Goal: Transaction & Acquisition: Book appointment/travel/reservation

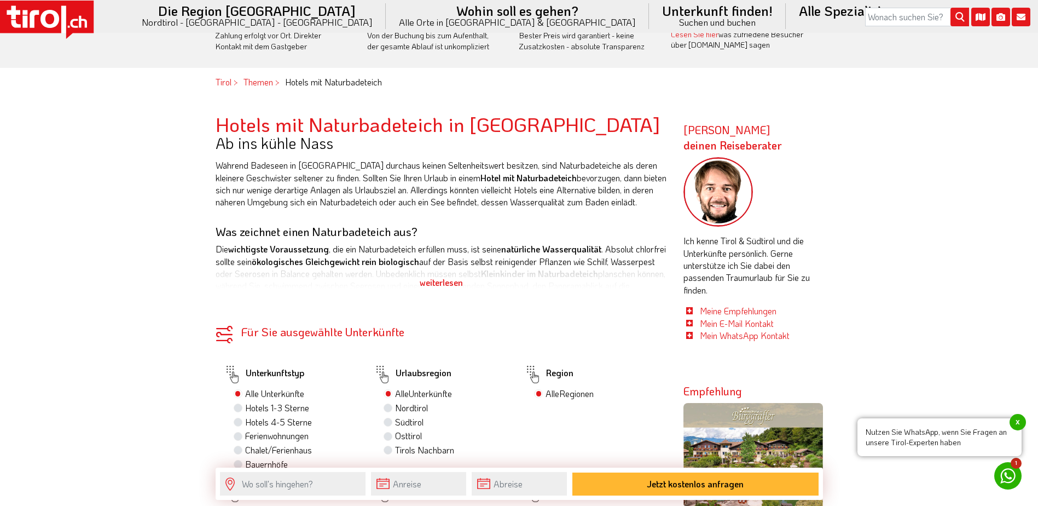
scroll to position [821, 0]
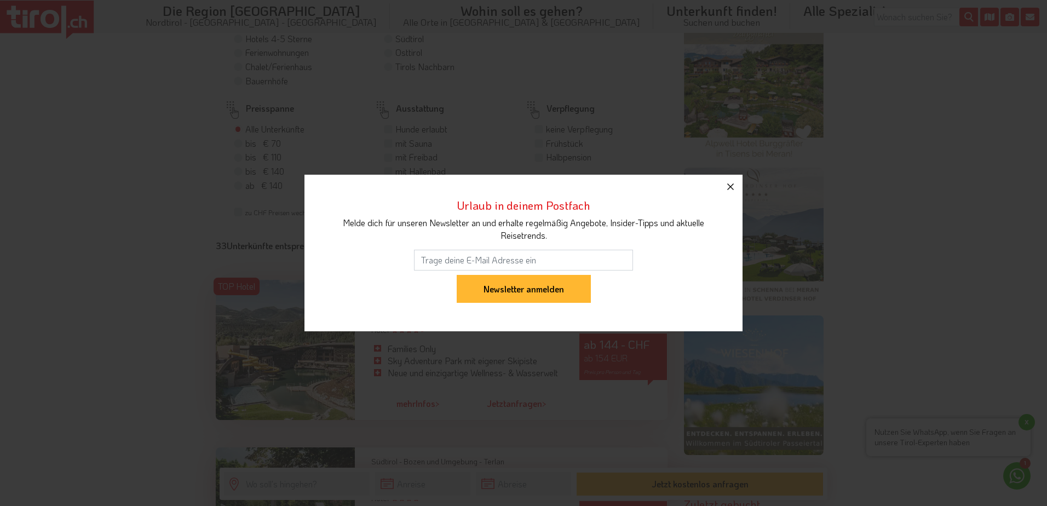
click at [722, 187] on button "button" at bounding box center [730, 187] width 24 height 24
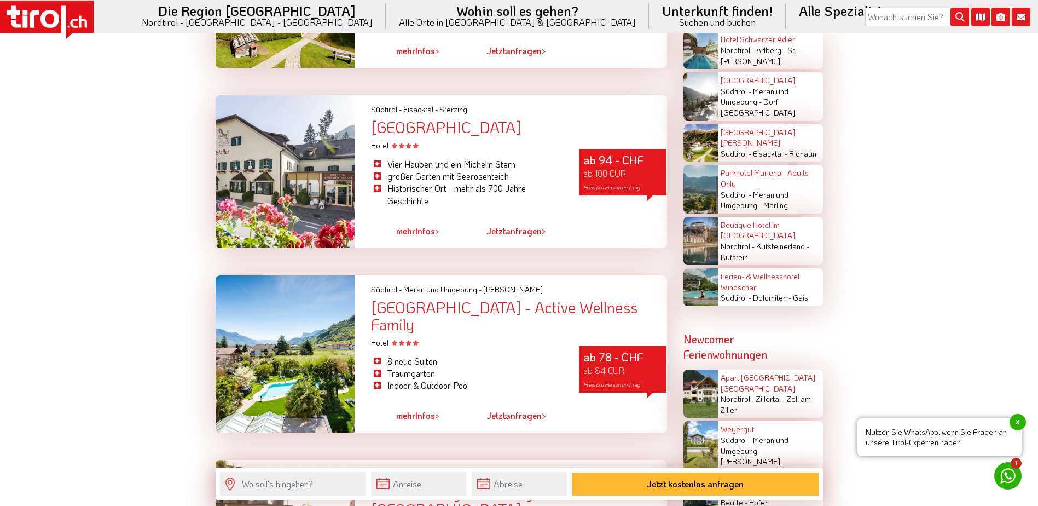
scroll to position [2080, 0]
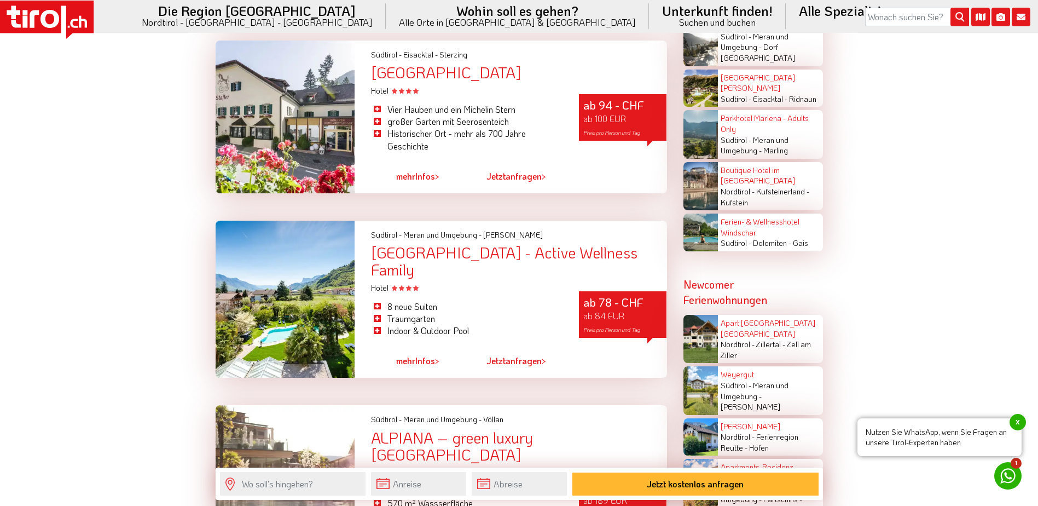
click at [411, 355] on span "mehr" at bounding box center [405, 360] width 19 height 11
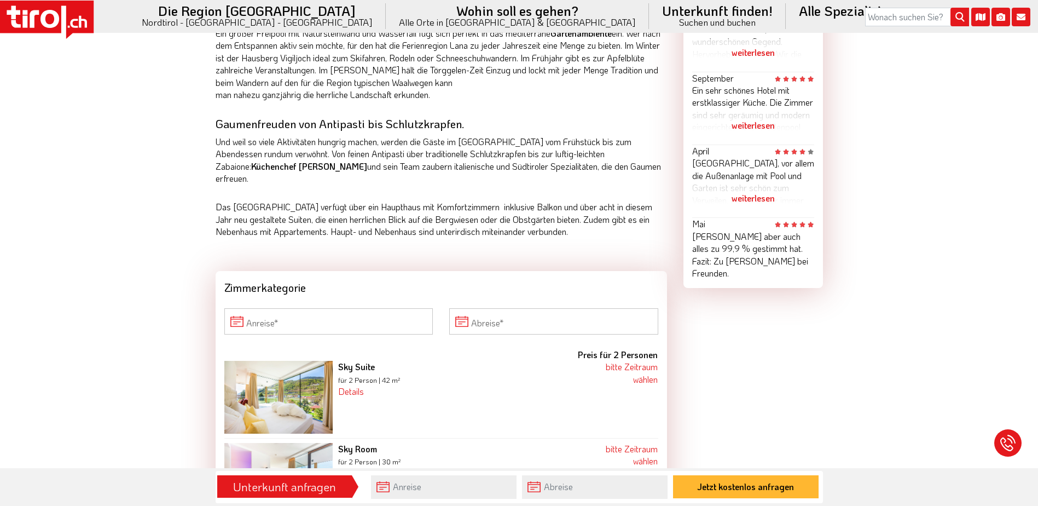
scroll to position [876, 0]
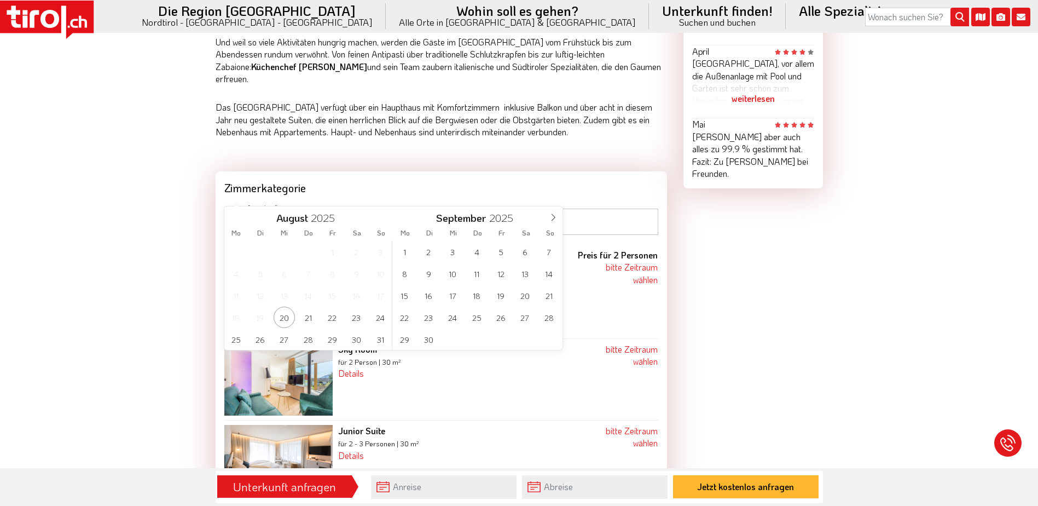
click at [383, 209] on input "Anreise" at bounding box center [328, 222] width 209 height 26
click at [358, 317] on span "23" at bounding box center [356, 317] width 21 height 21
click at [244, 341] on span "25" at bounding box center [236, 338] width 21 height 21
type input "23-08-2025"
type input "25-08-2025"
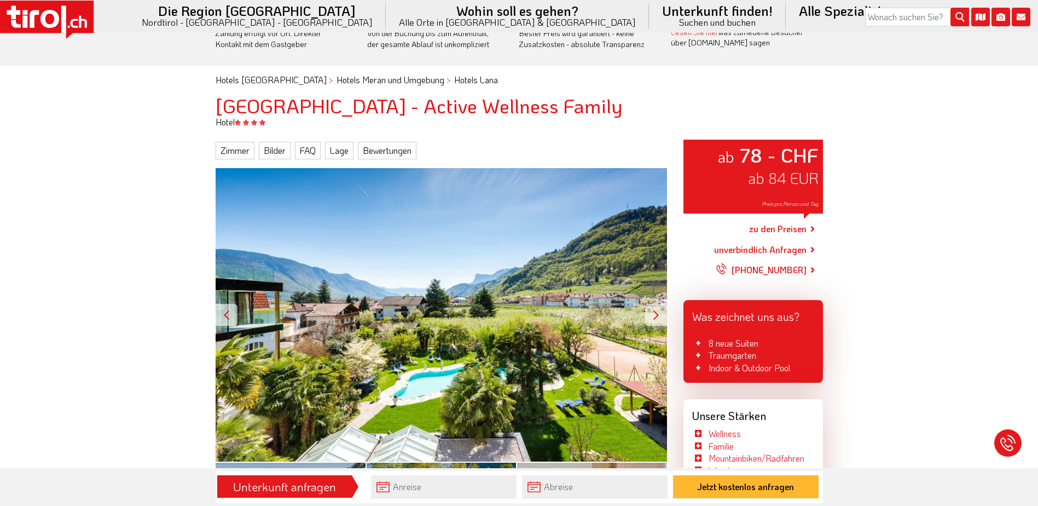
scroll to position [0, 0]
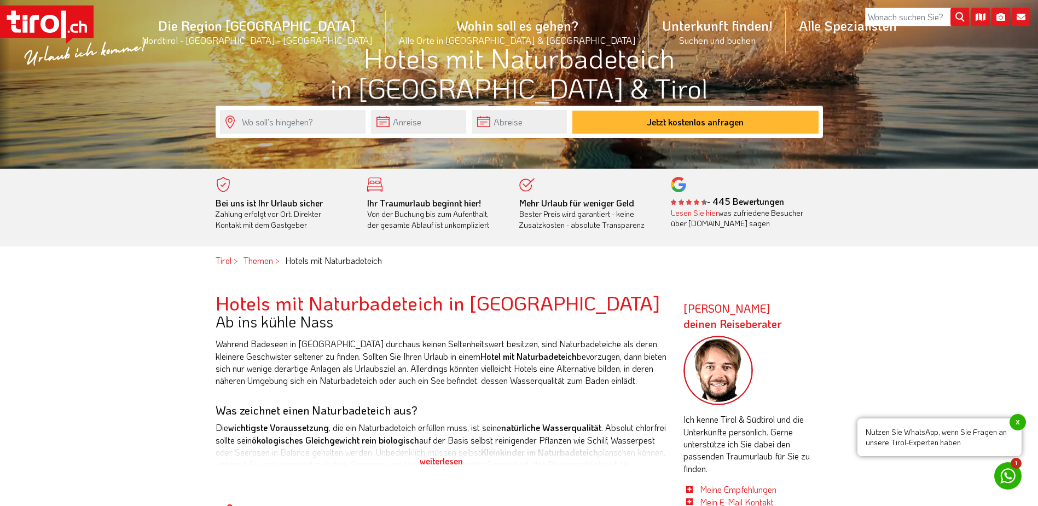
scroll to position [55, 0]
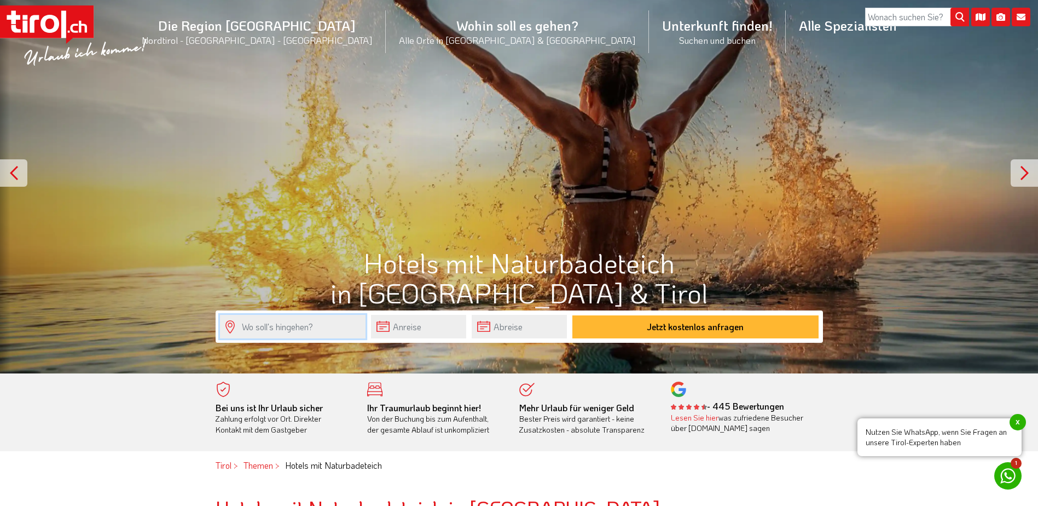
click at [291, 328] on input "text" at bounding box center [293, 327] width 146 height 24
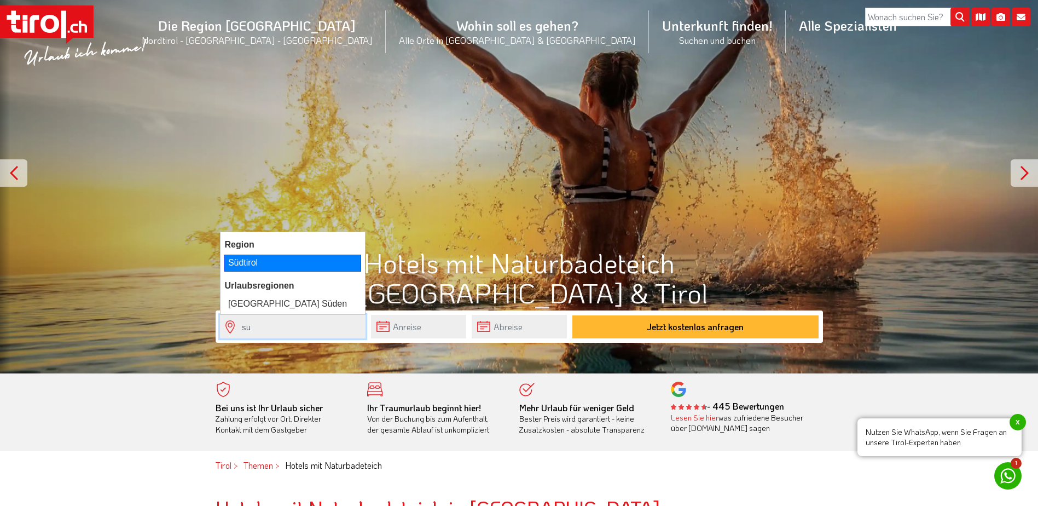
click at [249, 272] on li "Südtirol" at bounding box center [293, 263] width 145 height 20
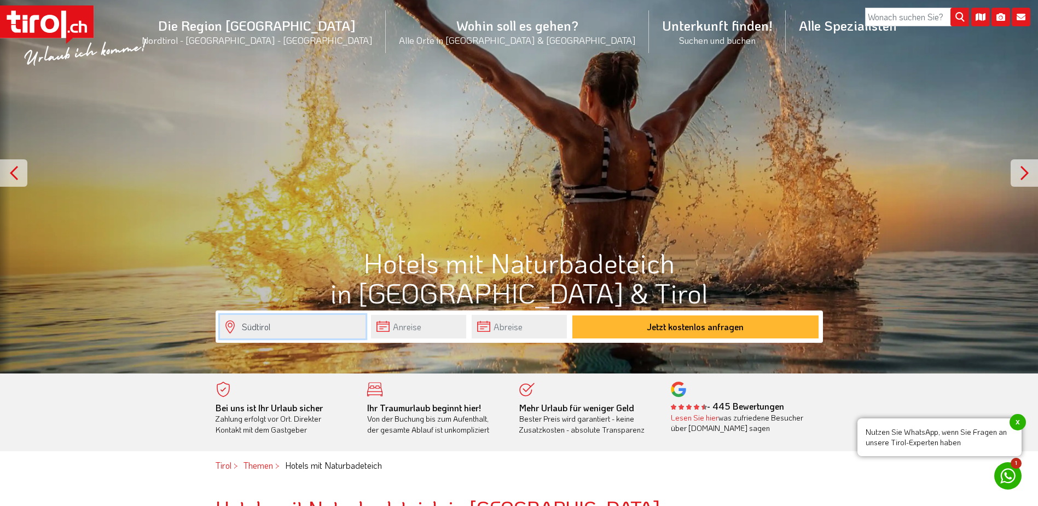
type input "Südtirol"
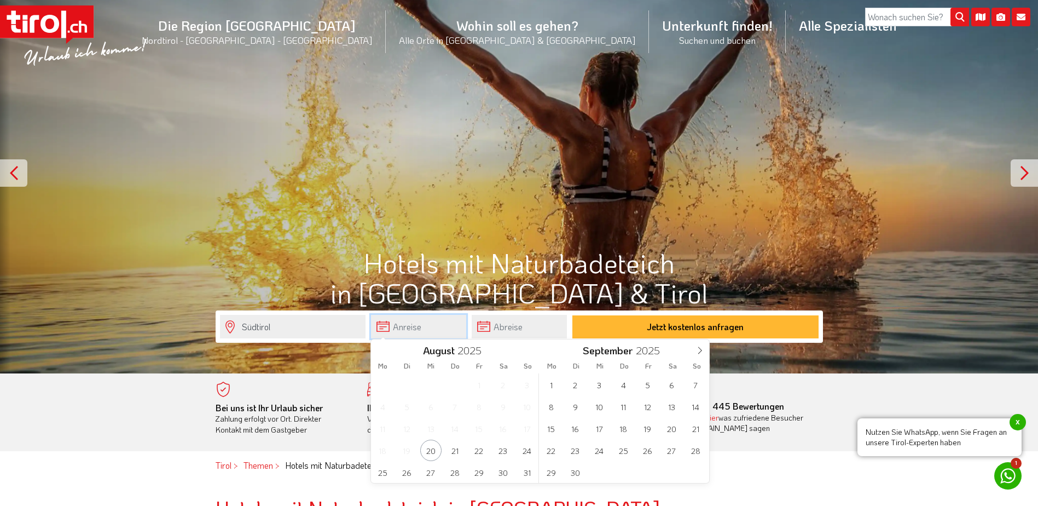
click at [414, 332] on input "text" at bounding box center [418, 327] width 95 height 24
click at [495, 452] on span "23" at bounding box center [503, 450] width 21 height 21
click at [386, 474] on span "25" at bounding box center [382, 471] width 21 height 21
type input "23-08-2025"
type input "25-08-2025"
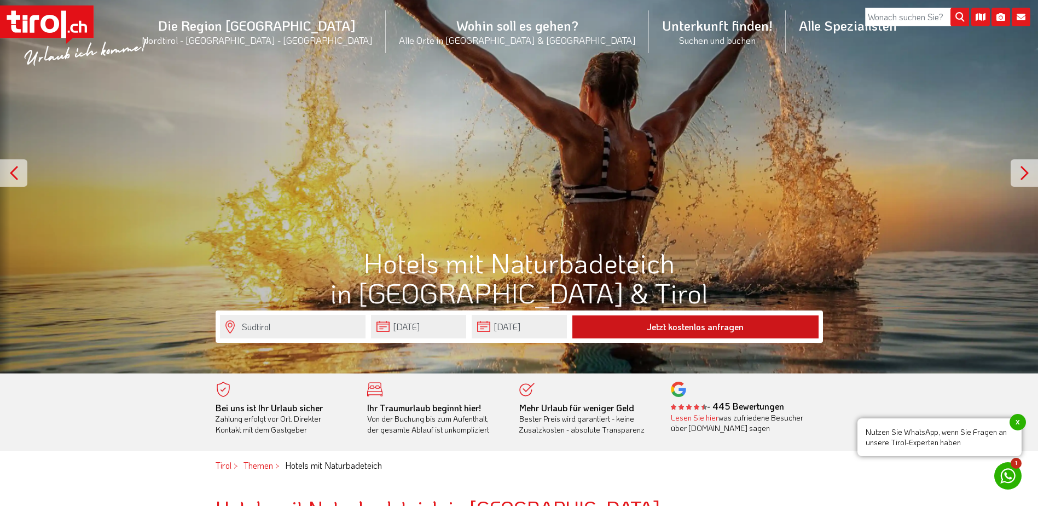
click at [636, 327] on button "Jetzt kostenlos anfragen" at bounding box center [696, 326] width 246 height 23
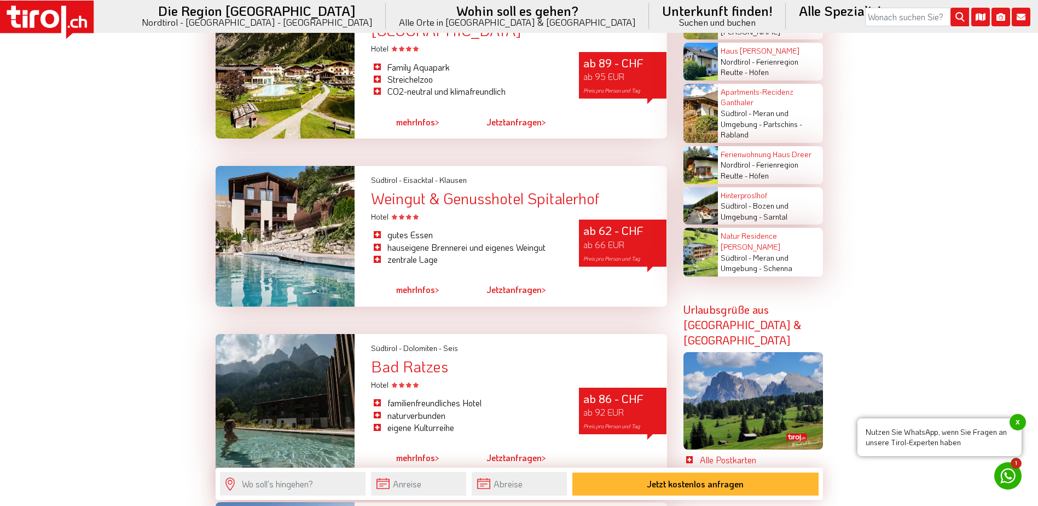
scroll to position [2518, 0]
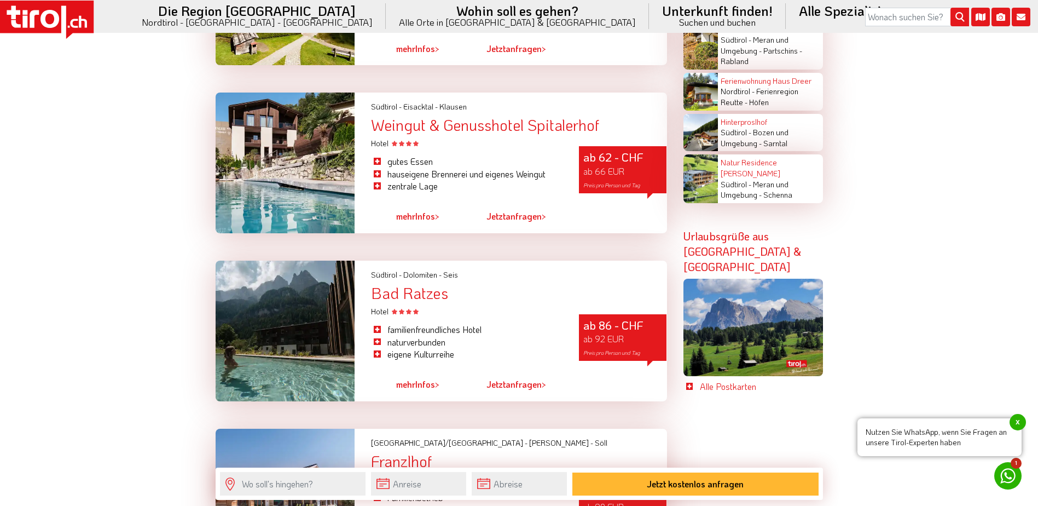
click at [406, 378] on span "mehr" at bounding box center [405, 383] width 19 height 11
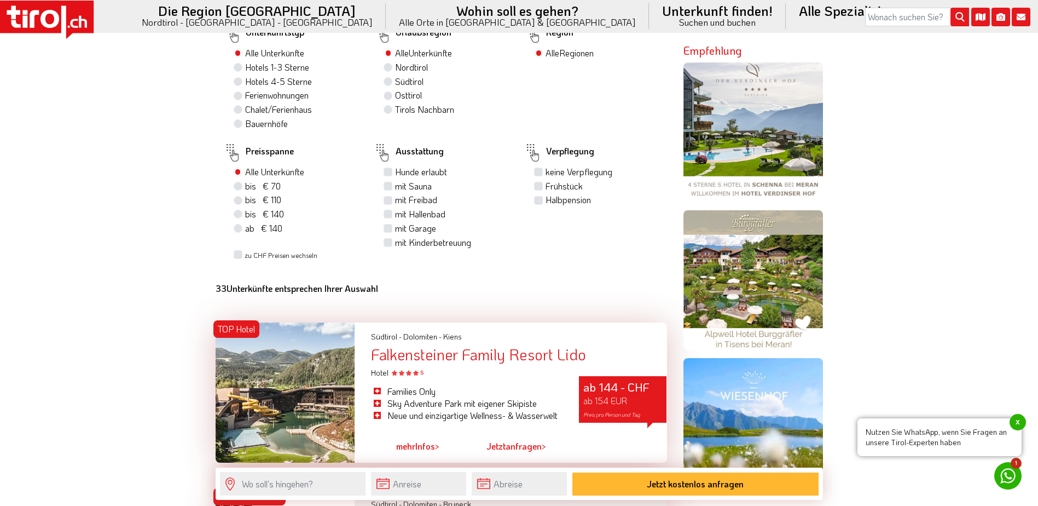
scroll to position [821, 0]
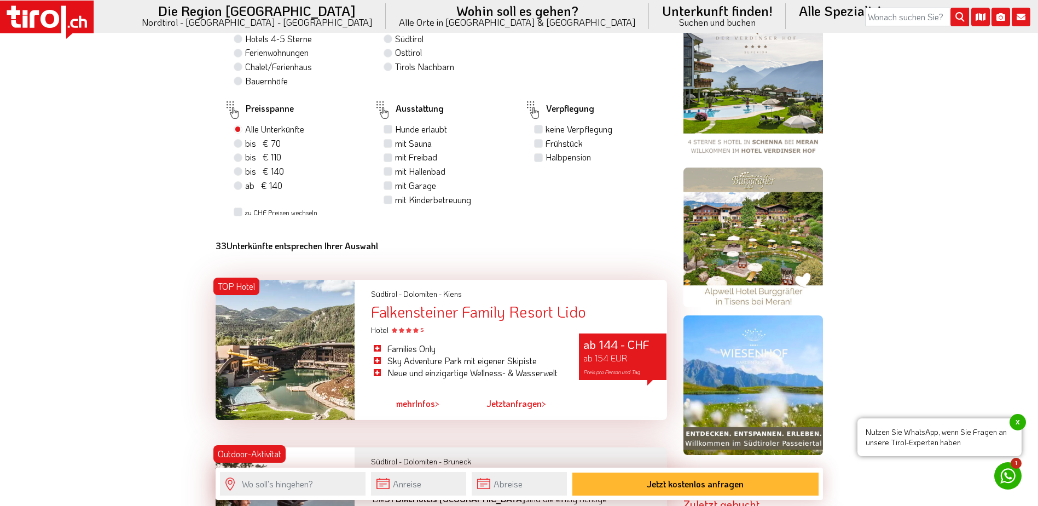
click at [762, 242] on img at bounding box center [754, 237] width 140 height 140
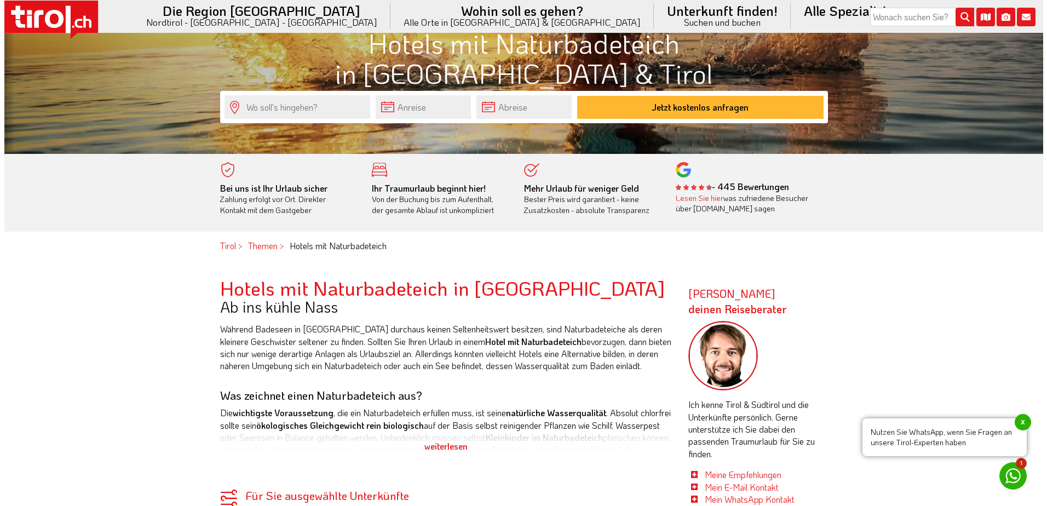
scroll to position [274, 0]
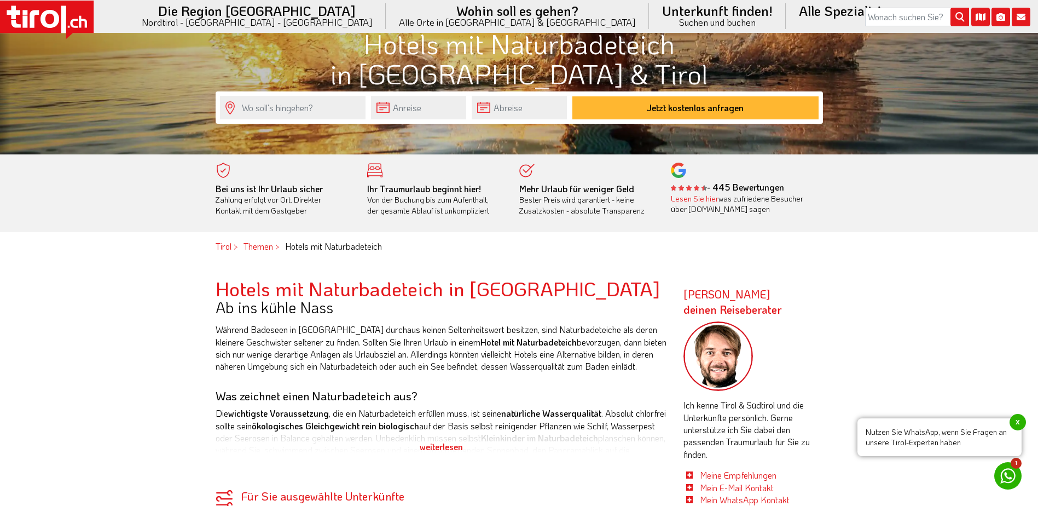
click at [980, 16] on icon at bounding box center [981, 17] width 19 height 19
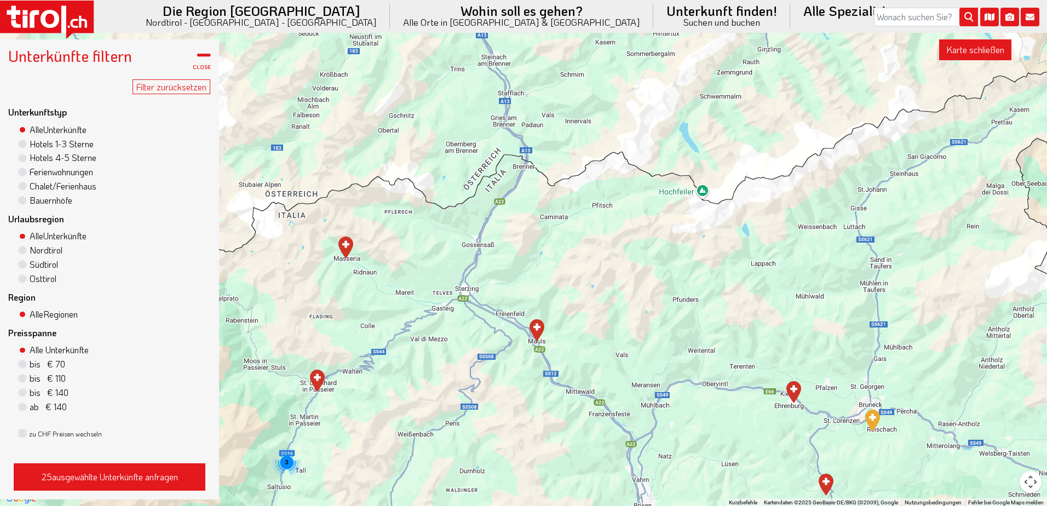
click at [475, 289] on div "3" at bounding box center [523, 269] width 1047 height 473
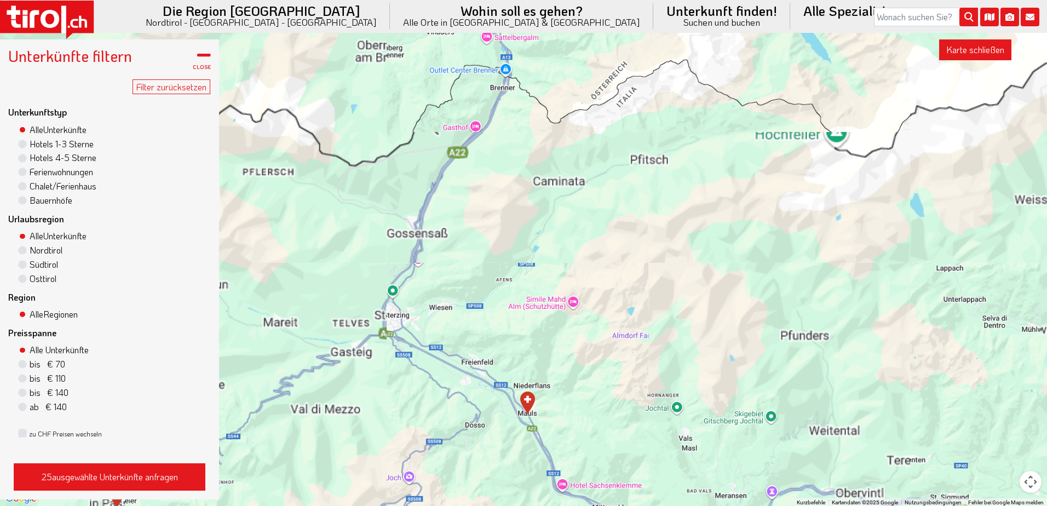
drag, startPoint x: 548, startPoint y: 258, endPoint x: 540, endPoint y: 263, distance: 10.0
click at [546, 262] on div at bounding box center [523, 269] width 1047 height 473
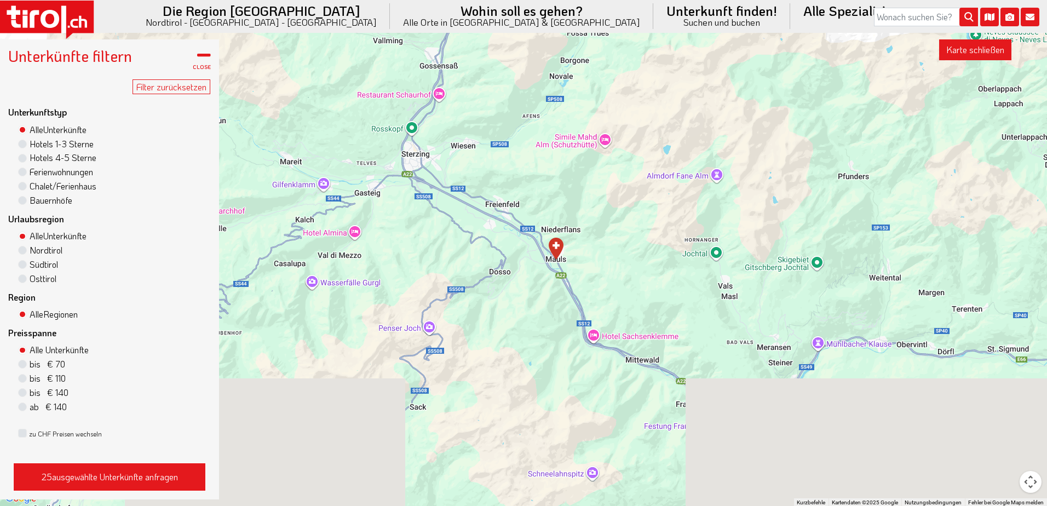
drag, startPoint x: 536, startPoint y: 362, endPoint x: 577, endPoint y: 178, distance: 189.0
click at [571, 160] on div at bounding box center [523, 269] width 1047 height 473
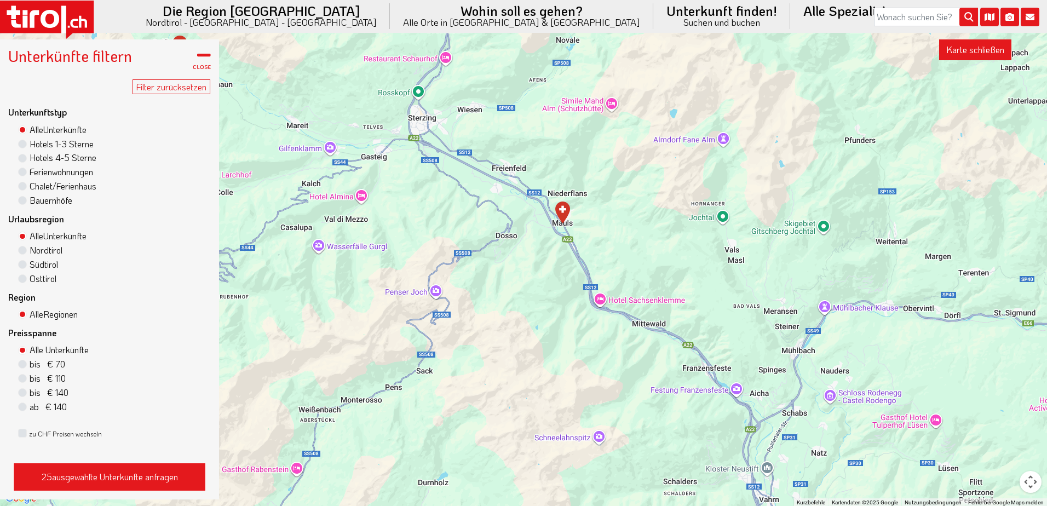
click at [560, 211] on img "Romantik Hotel Stafler" at bounding box center [562, 212] width 15 height 22
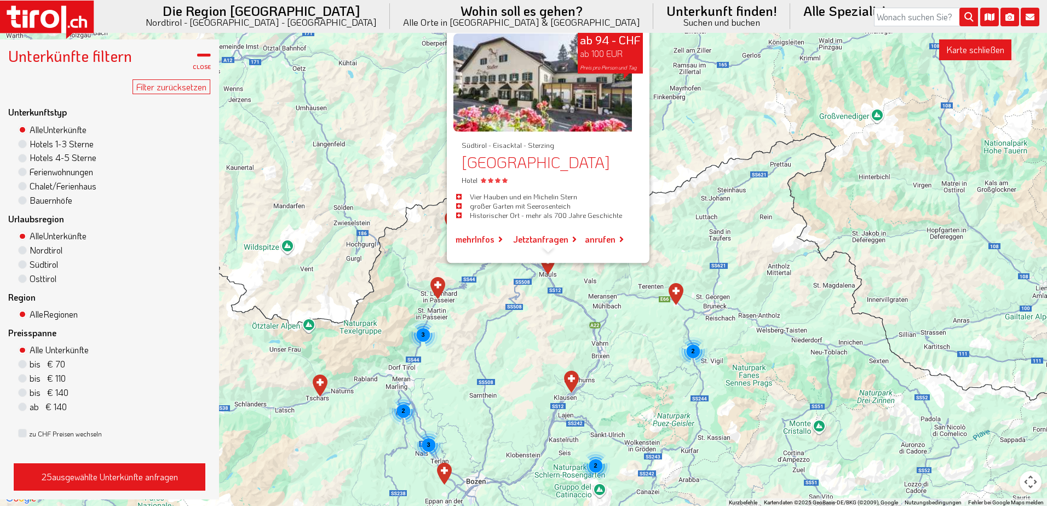
click at [544, 290] on div "3 3 2 2 2 ab 94 - CHF ab 100 EUR Preis pro Person und Tag Südtirol - Eisacktal …" at bounding box center [523, 269] width 1047 height 473
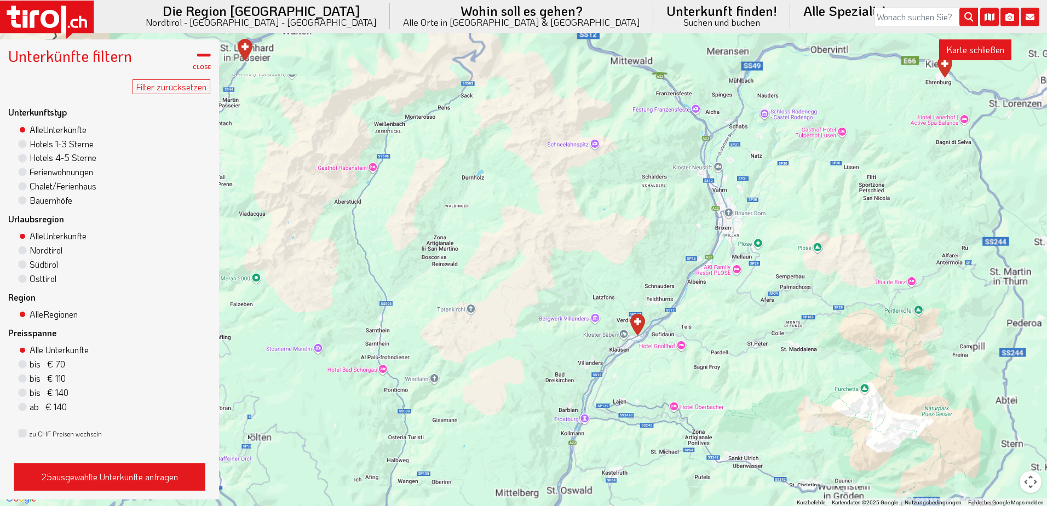
click at [537, 420] on div "ab 94 - CHF ab 100 EUR Preis pro Person und Tag Südtirol - Eisacktal - Sterzing…" at bounding box center [523, 269] width 1047 height 473
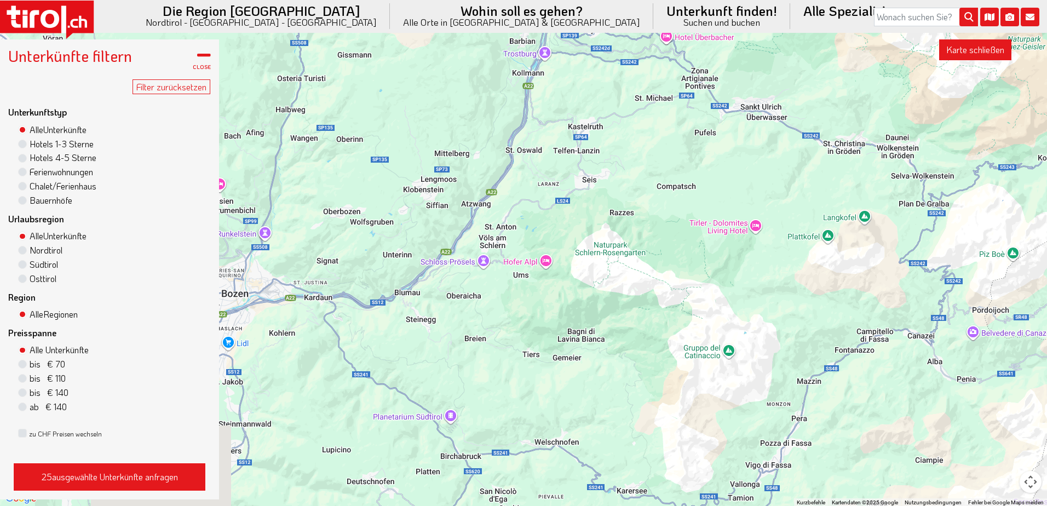
drag, startPoint x: 524, startPoint y: 333, endPoint x: 506, endPoint y: 59, distance: 274.8
click at [506, 59] on div "3 2 ab 94 - CHF ab 100 EUR Preis pro Person und Tag Südtirol - Eisacktal - Ster…" at bounding box center [523, 269] width 1047 height 473
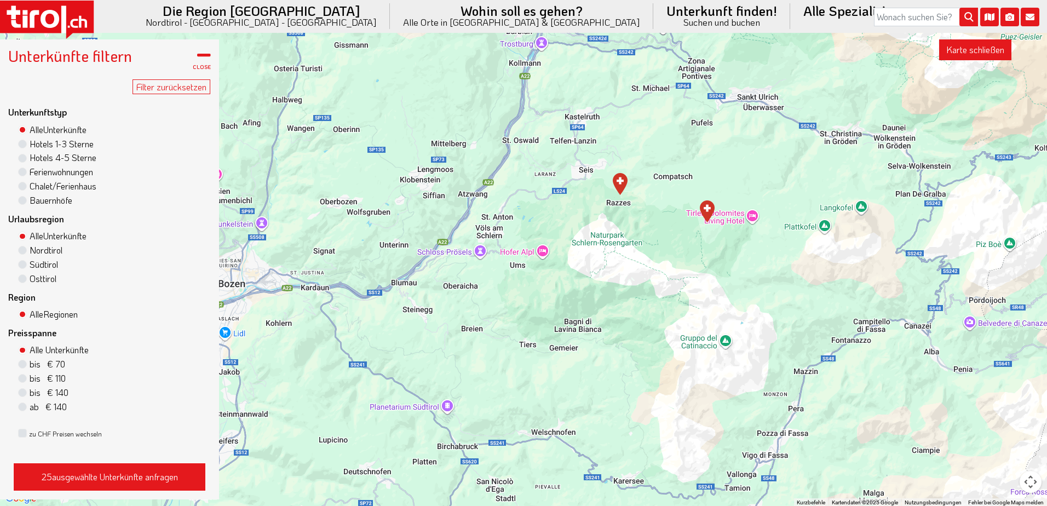
click at [620, 180] on img "Bad Ratzes" at bounding box center [620, 184] width 15 height 22
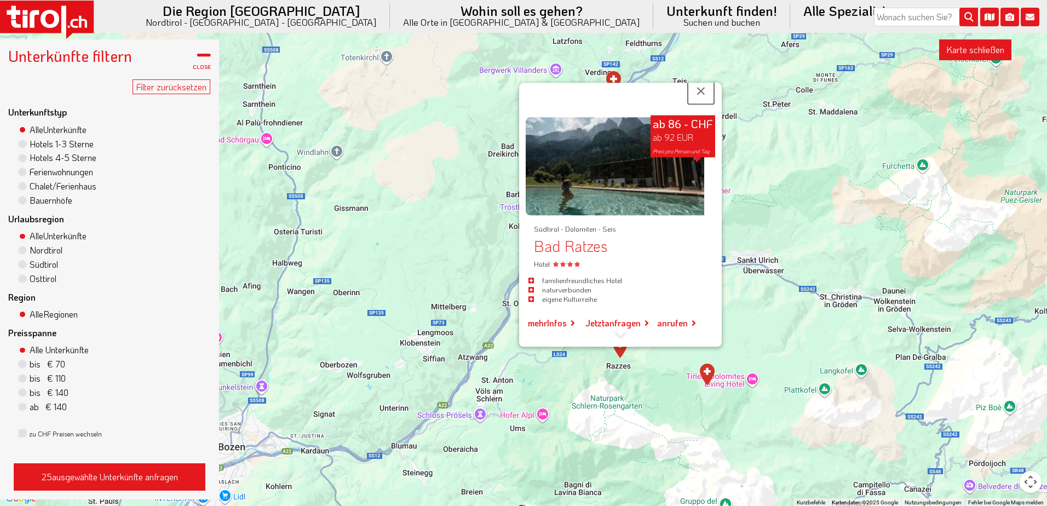
drag, startPoint x: 706, startPoint y: 90, endPoint x: 697, endPoint y: 96, distance: 10.9
click at [706, 90] on button "Schließen" at bounding box center [701, 91] width 26 height 26
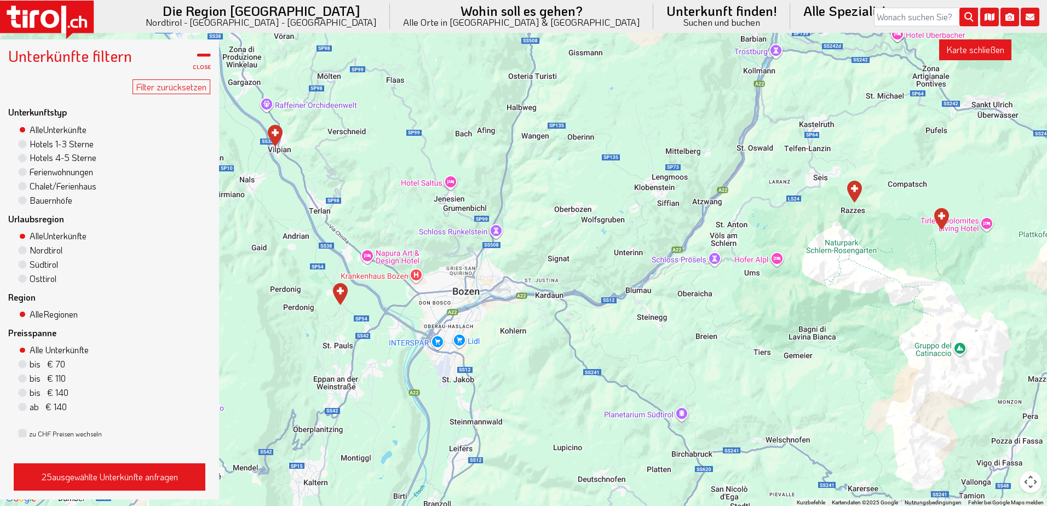
drag, startPoint x: 451, startPoint y: 377, endPoint x: 552, endPoint y: 230, distance: 178.4
click at [689, 216] on div "3 2" at bounding box center [523, 269] width 1047 height 473
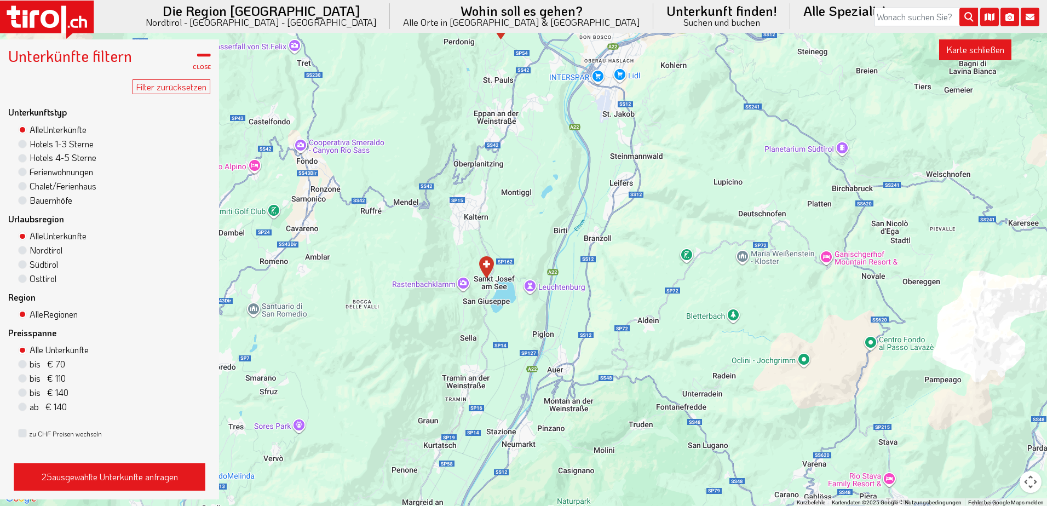
drag, startPoint x: 558, startPoint y: 206, endPoint x: 719, endPoint y: -56, distance: 307.6
click at [485, 265] on img "Lake Spa Hotel SEELEITEN" at bounding box center [486, 269] width 15 height 22
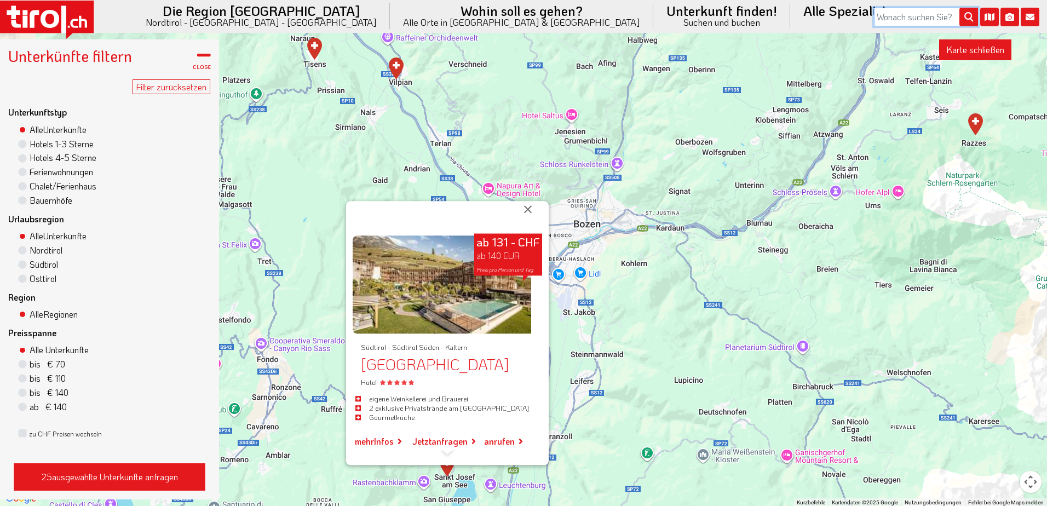
drag, startPoint x: 565, startPoint y: 423, endPoint x: 594, endPoint y: 185, distance: 239.8
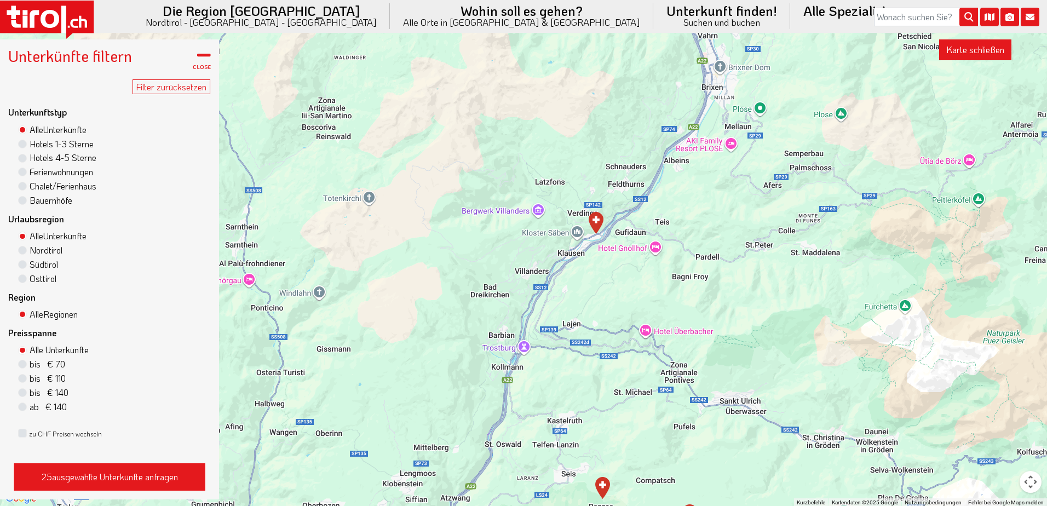
drag, startPoint x: 596, startPoint y: 294, endPoint x: 292, endPoint y: 534, distance: 386.7
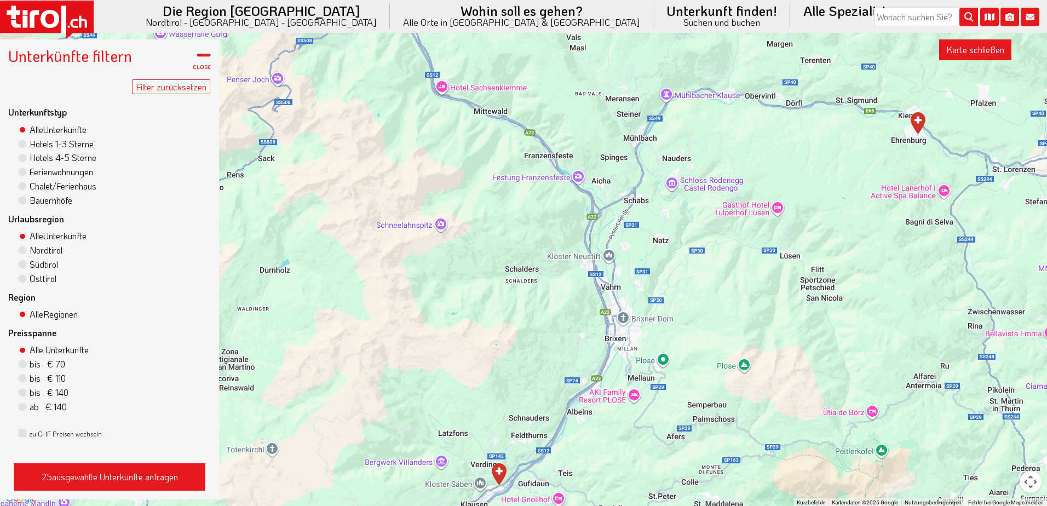
drag, startPoint x: 661, startPoint y: 78, endPoint x: 564, endPoint y: 332, distance: 271.5
click at [564, 332] on div "3 2 ab 131 - CHF ab 140 EUR Preis pro Person und Tag Südtirol - Südtirol Süden …" at bounding box center [523, 269] width 1047 height 473
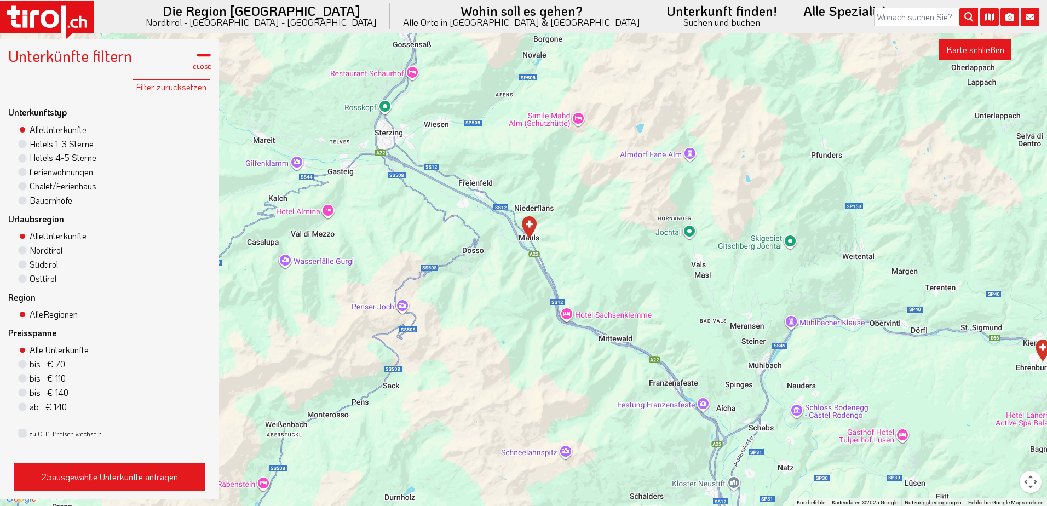
drag, startPoint x: 500, startPoint y: 207, endPoint x: 625, endPoint y: 435, distance: 260.4
click at [625, 435] on div "3 2 ab 131 - CHF ab 140 EUR Preis pro Person und Tag Südtirol - Südtirol Süden …" at bounding box center [523, 269] width 1047 height 473
click at [526, 223] on img "Romantik Hotel Stafler" at bounding box center [529, 227] width 15 height 22
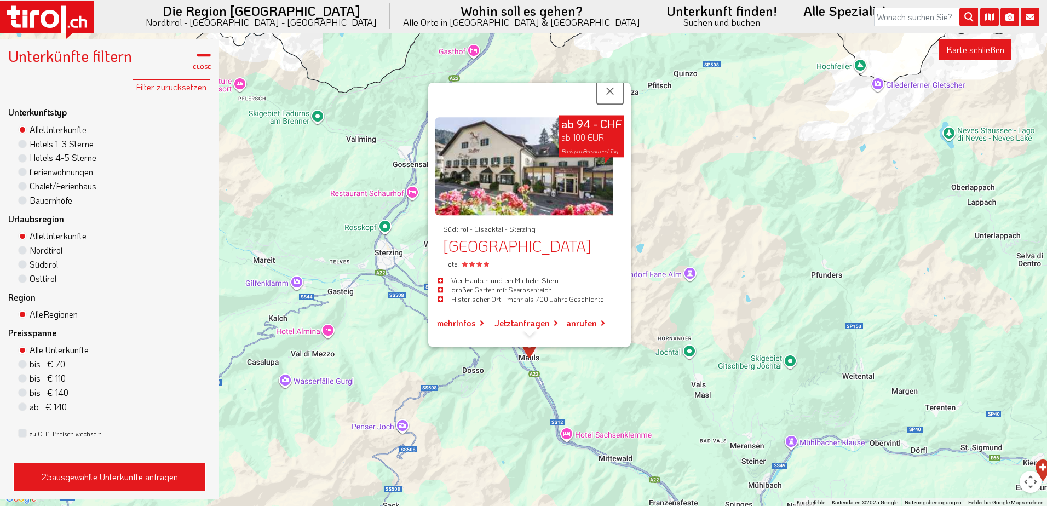
drag, startPoint x: 610, startPoint y: 89, endPoint x: 592, endPoint y: 96, distance: 18.9
click at [608, 90] on button "Schließen" at bounding box center [610, 91] width 26 height 26
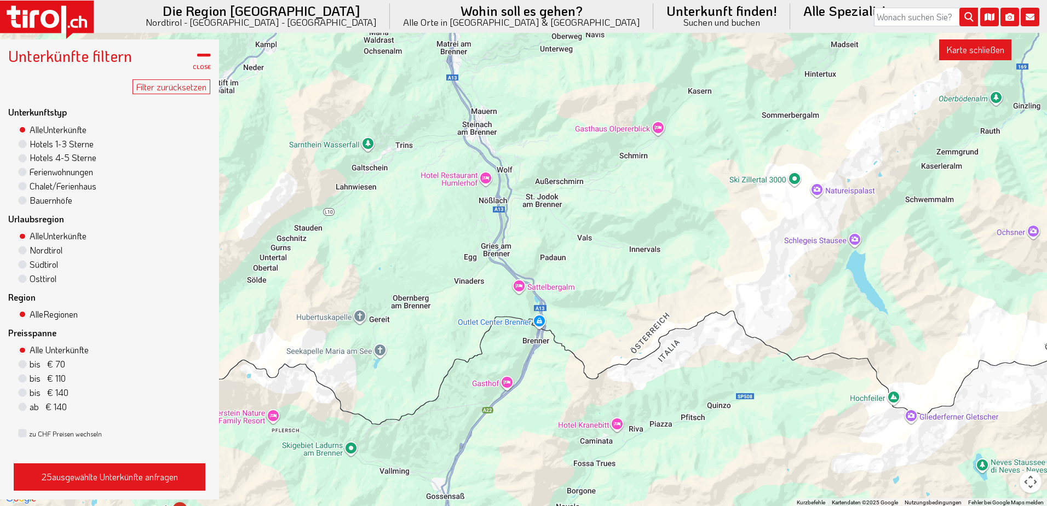
drag, startPoint x: 415, startPoint y: 183, endPoint x: 440, endPoint y: 420, distance: 238.8
click at [449, 505] on div "3 2" at bounding box center [523, 269] width 1047 height 473
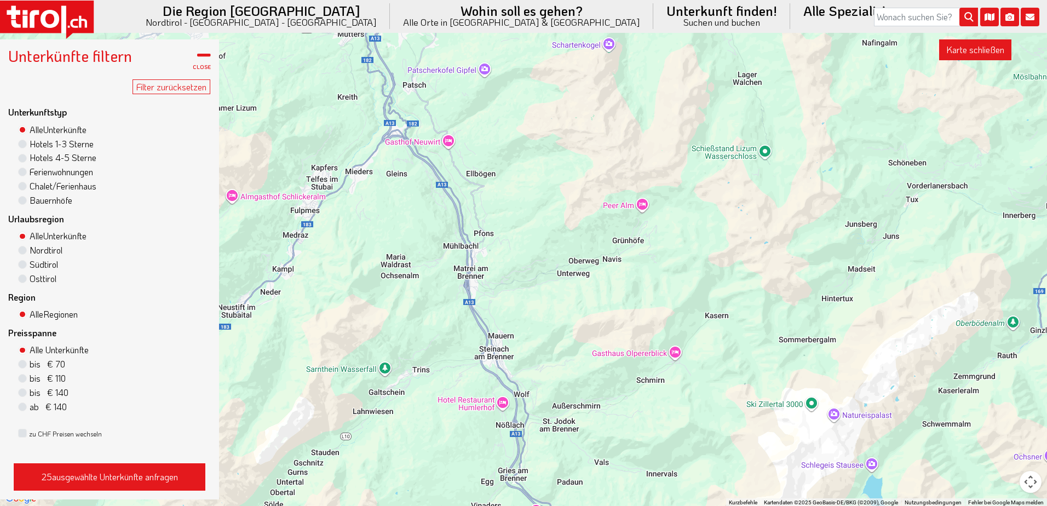
drag, startPoint x: 418, startPoint y: 199, endPoint x: 442, endPoint y: 498, distance: 299.3
click at [442, 498] on div "3 2" at bounding box center [523, 269] width 1047 height 473
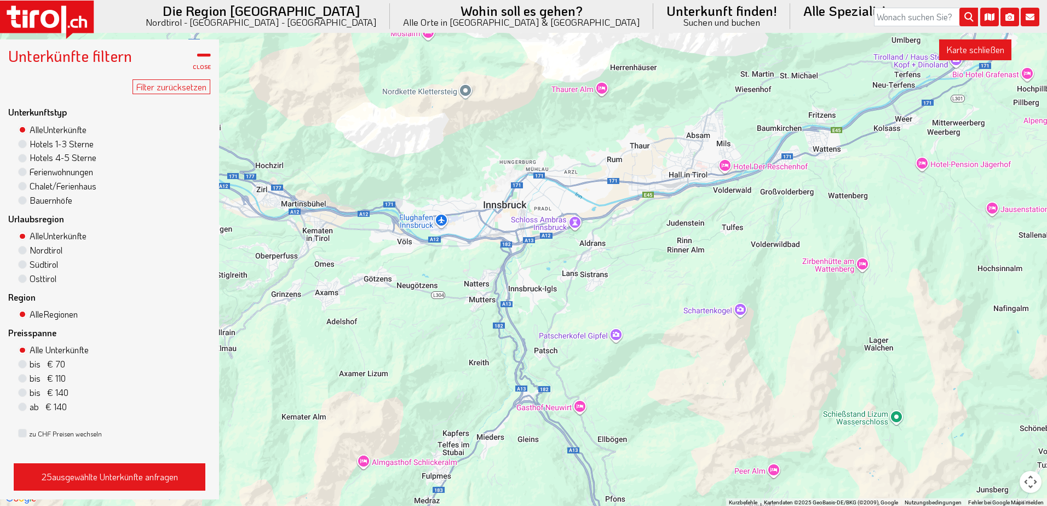
drag, startPoint x: 401, startPoint y: 243, endPoint x: 529, endPoint y: 234, distance: 127.9
click at [529, 234] on div "3 2" at bounding box center [523, 269] width 1047 height 473
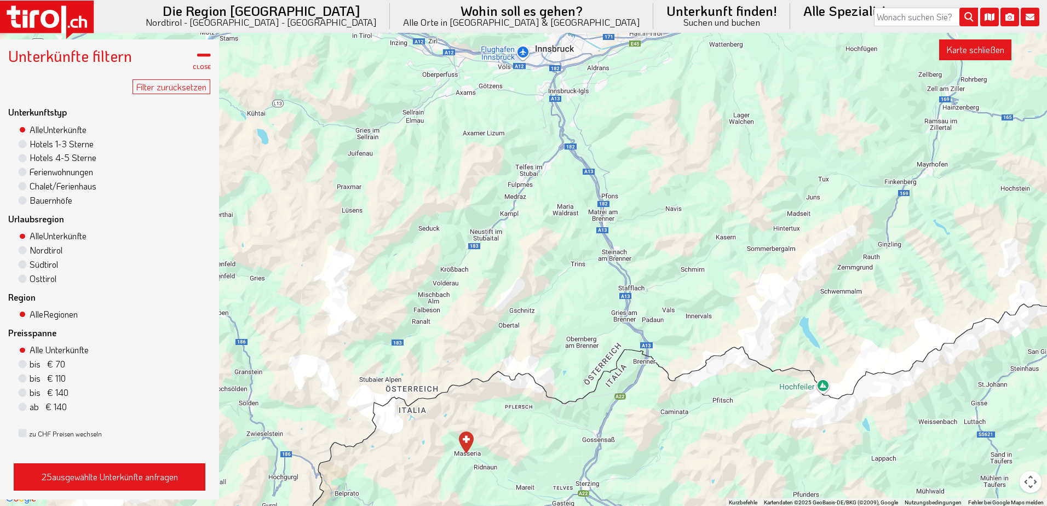
click at [614, 257] on div at bounding box center [523, 269] width 1047 height 473
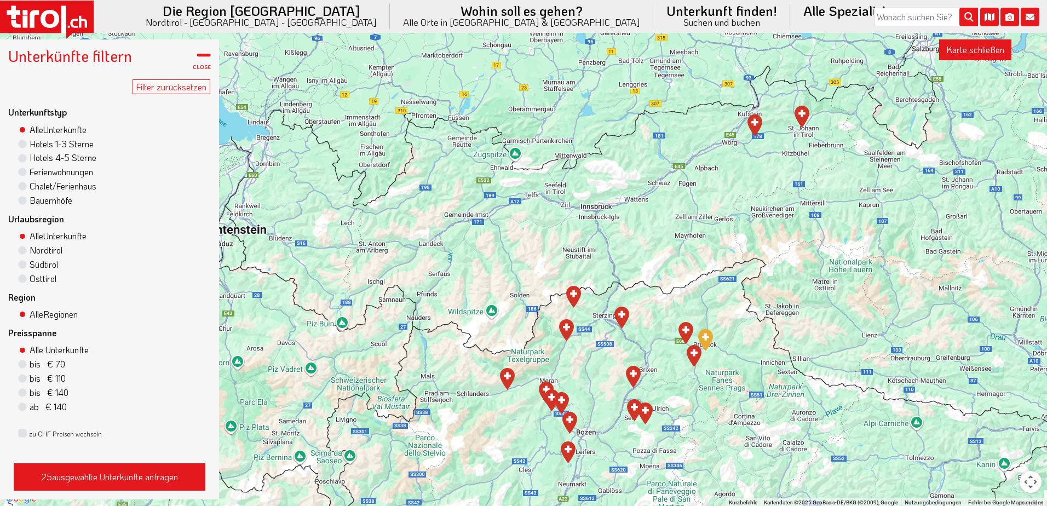
click at [610, 259] on div at bounding box center [523, 269] width 1047 height 473
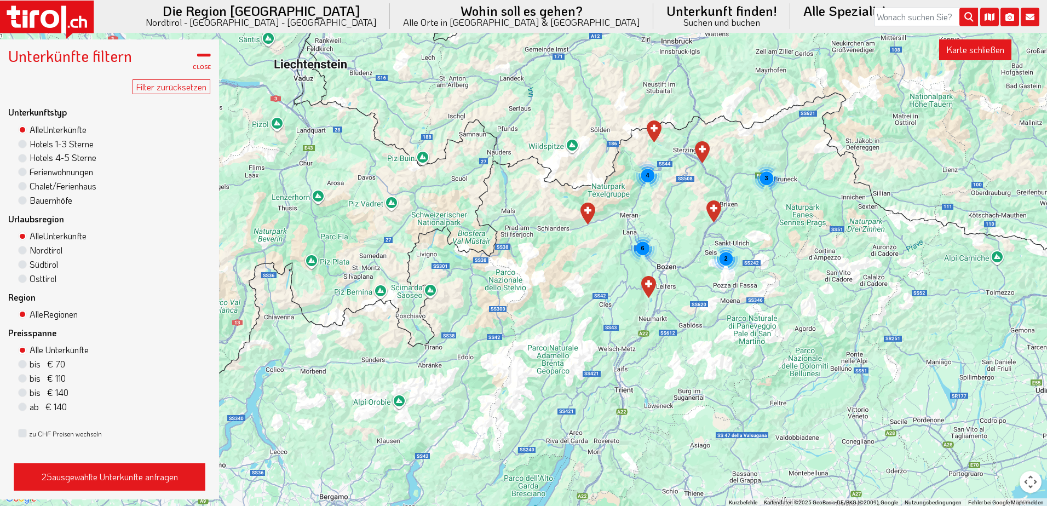
drag, startPoint x: 593, startPoint y: 430, endPoint x: 674, endPoint y: 262, distance: 186.3
click at [674, 262] on div "4 6 2 2 3" at bounding box center [523, 269] width 1047 height 473
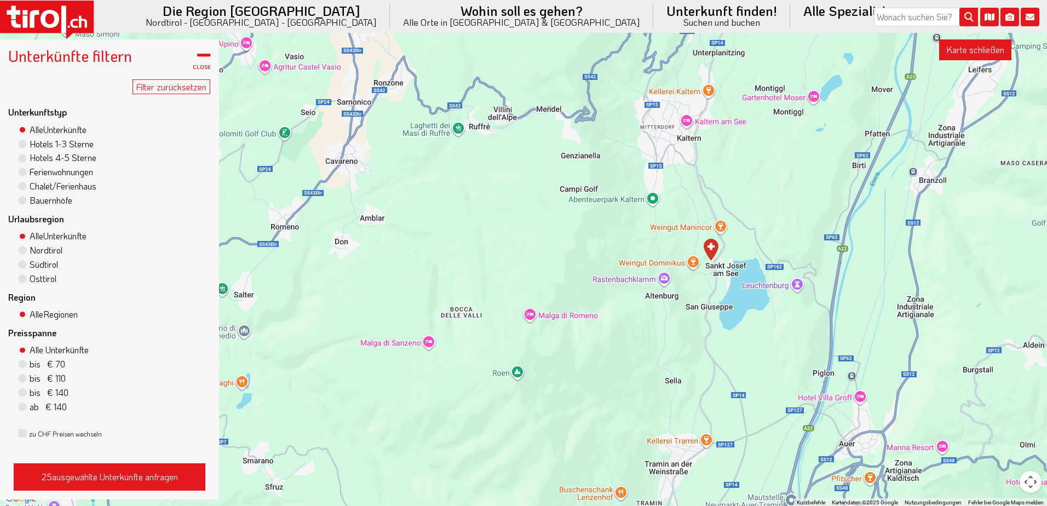
click at [646, 298] on div at bounding box center [523, 269] width 1047 height 473
click at [710, 246] on img "Lake Spa Hotel SEELEITEN" at bounding box center [710, 250] width 15 height 22
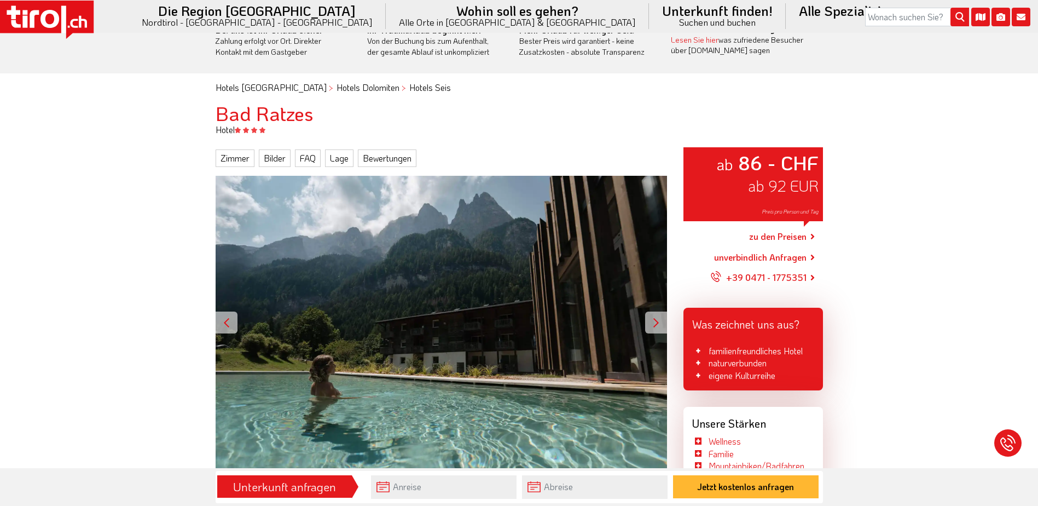
scroll to position [55, 0]
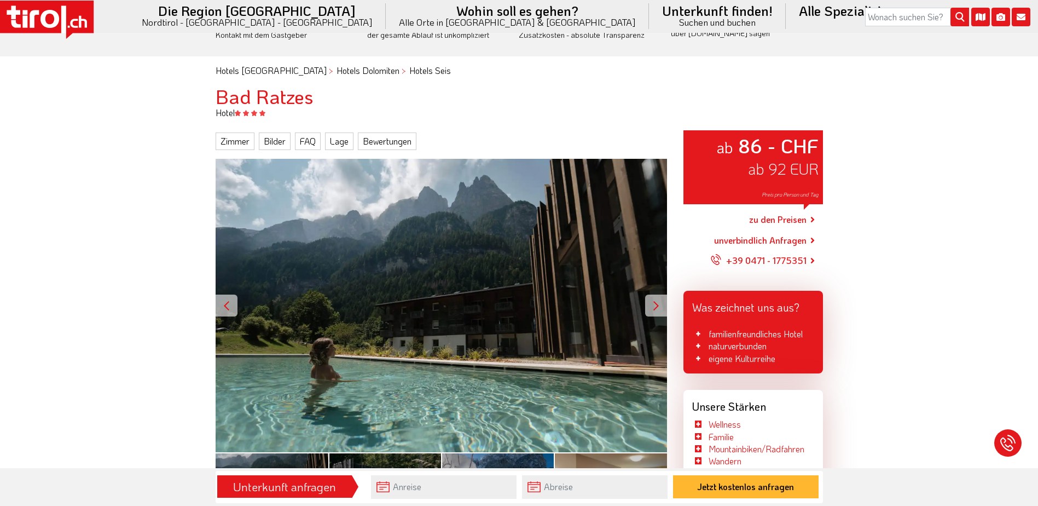
click at [656, 301] on div at bounding box center [656, 305] width 22 height 22
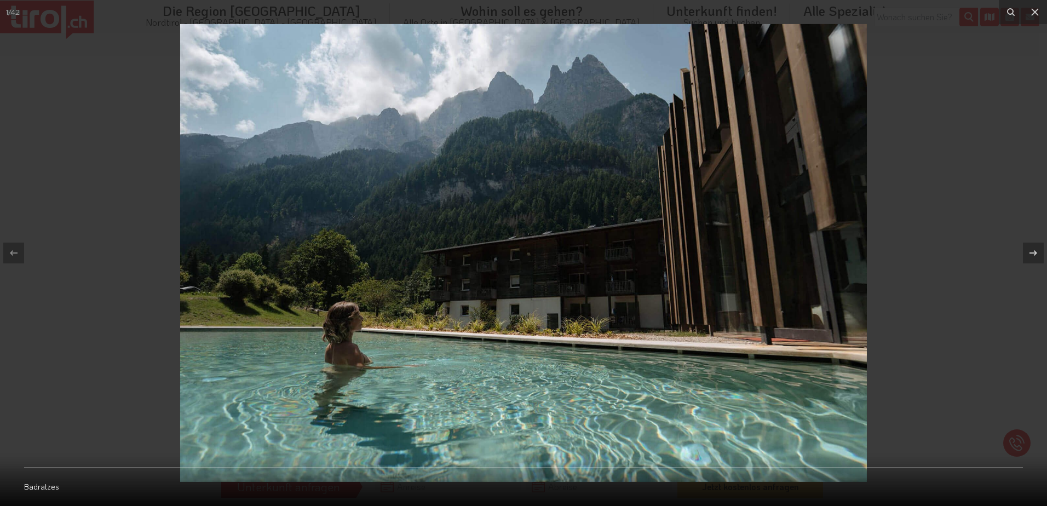
click at [656, 305] on img at bounding box center [523, 253] width 686 height 458
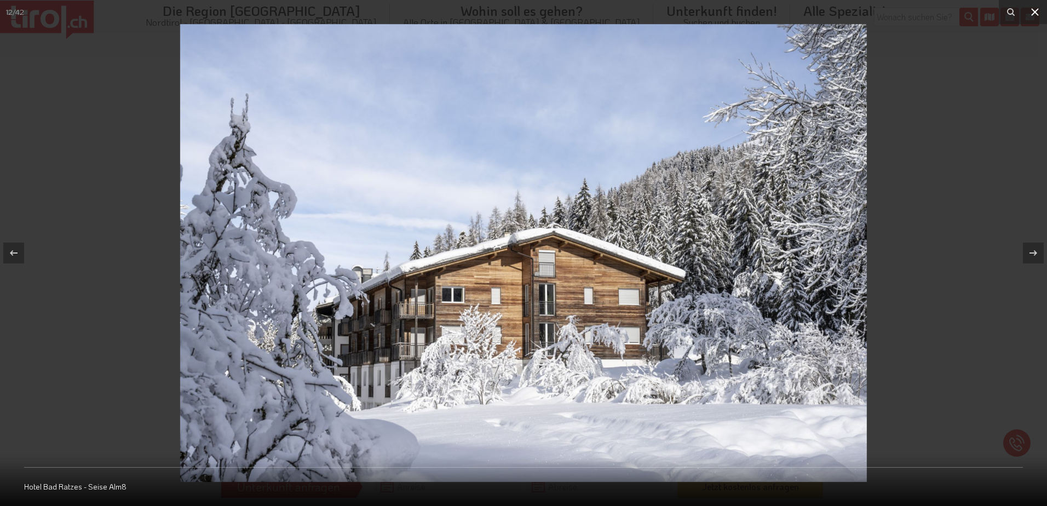
click at [1036, 11] on icon at bounding box center [1034, 11] width 13 height 13
